Goal: Task Accomplishment & Management: Use online tool/utility

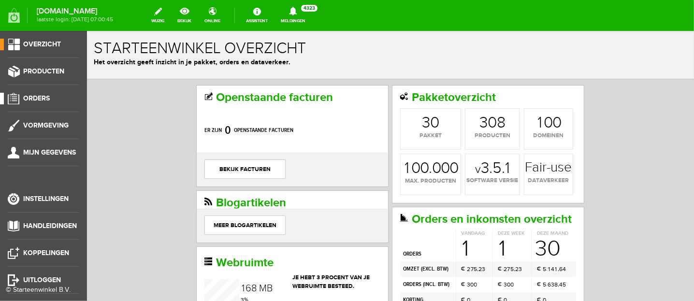
click at [39, 99] on span "Orders" at bounding box center [36, 98] width 27 height 8
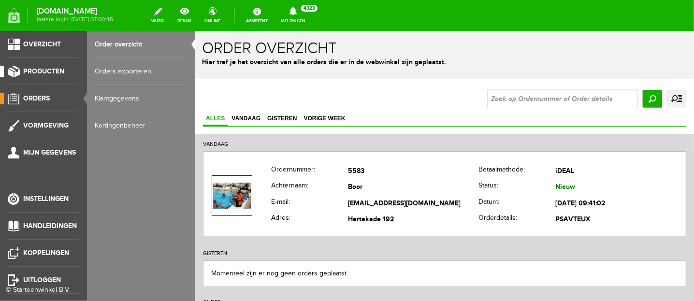
click at [30, 69] on span "Producten" at bounding box center [43, 71] width 41 height 8
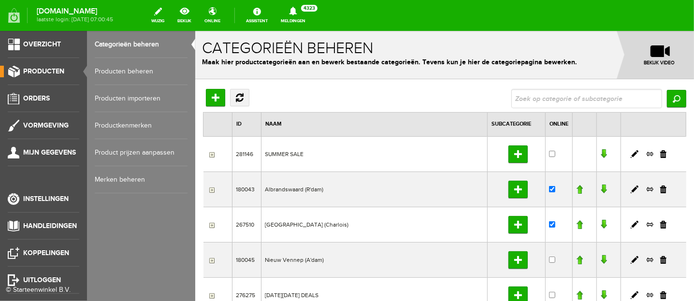
click at [131, 71] on link "Producten beheren" at bounding box center [141, 71] width 93 height 27
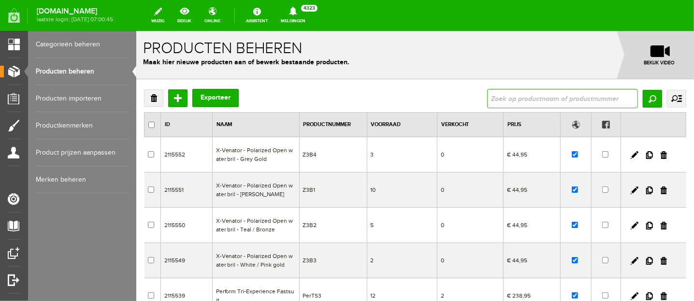
click at [502, 100] on input "text" at bounding box center [562, 97] width 151 height 19
type input "swim"
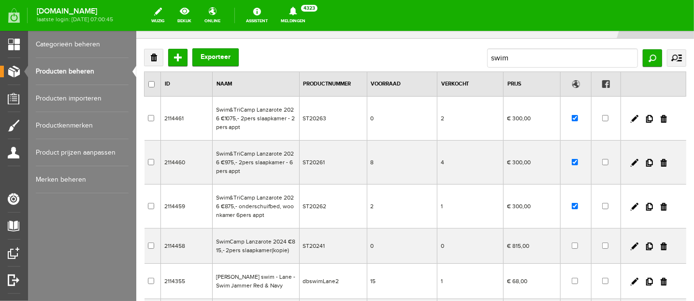
scroll to position [60, 0]
